Goal: Transaction & Acquisition: Book appointment/travel/reservation

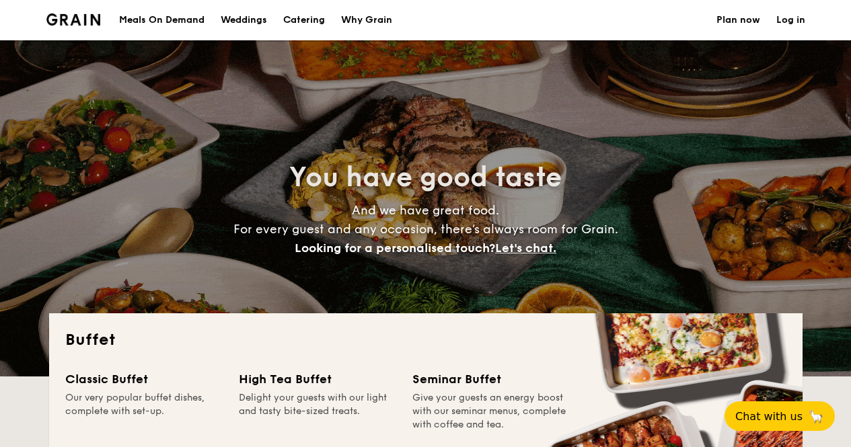
select select
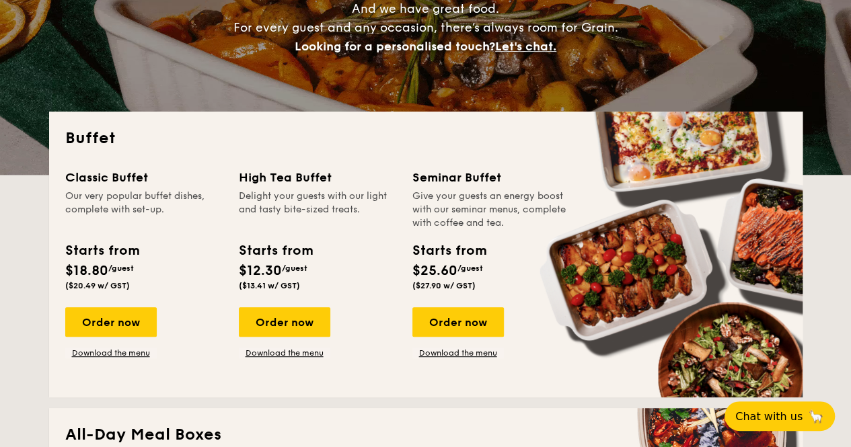
drag, startPoint x: 70, startPoint y: 274, endPoint x: 118, endPoint y: 273, distance: 48.4
click at [118, 273] on div "Starts from $18.80 /guest ($20.49 w/ GST)" at bounding box center [101, 266] width 73 height 50
click at [146, 276] on div "Starts from $18.80 /guest ($20.49 w/ GST)" at bounding box center [144, 268] width 168 height 55
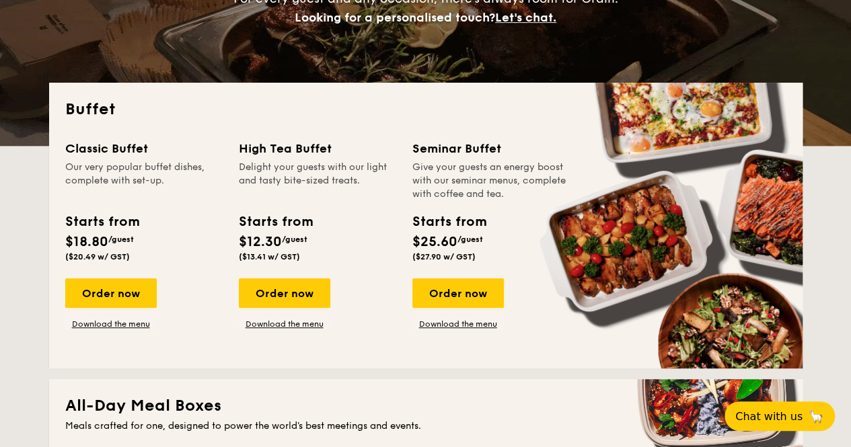
scroll to position [202, 0]
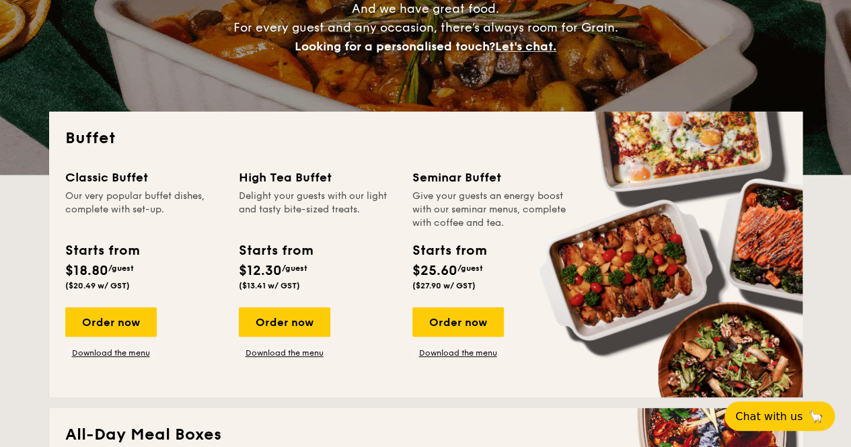
drag, startPoint x: 418, startPoint y: 272, endPoint x: 476, endPoint y: 272, distance: 57.8
click at [476, 272] on div "Starts from $25.60 /guest ($27.90 w/ GST)" at bounding box center [448, 266] width 73 height 50
click at [499, 281] on div "Starts from $25.60 /guest ($27.90 w/ GST)" at bounding box center [491, 268] width 168 height 55
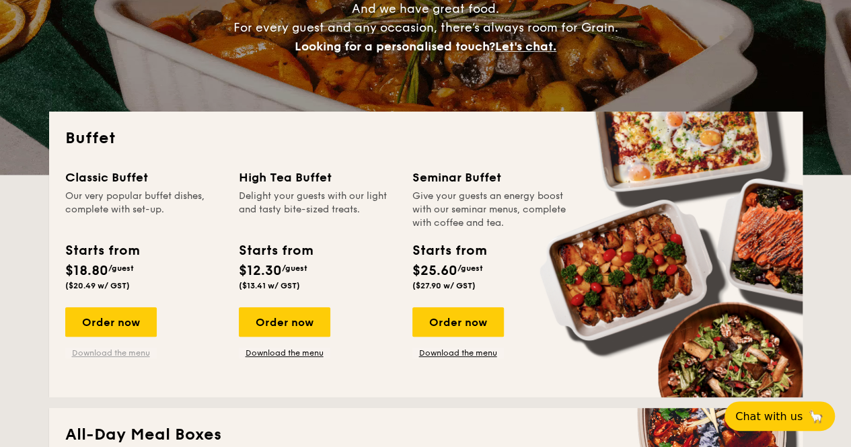
click at [121, 350] on link "Download the menu" at bounding box center [110, 353] width 91 height 11
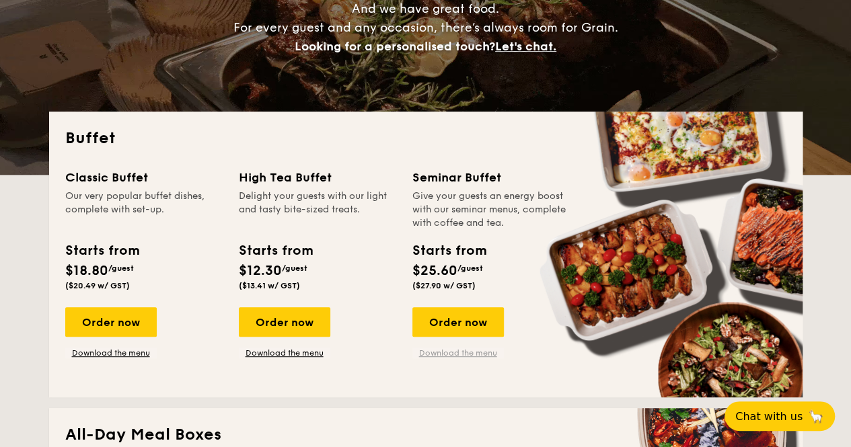
click at [482, 352] on link "Download the menu" at bounding box center [457, 353] width 91 height 11
